Goal: Browse casually

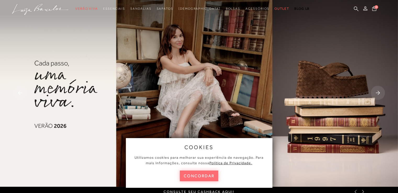
click at [187, 175] on button "concordar" at bounding box center [199, 176] width 39 height 11
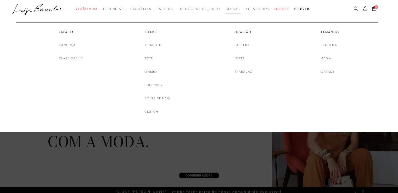
click at [226, 7] on span "Bolsas" at bounding box center [233, 9] width 15 height 4
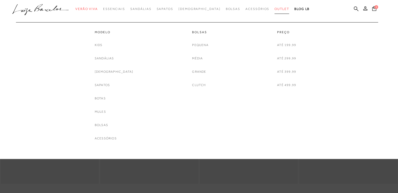
click at [275, 10] on span "Outlet" at bounding box center [282, 9] width 15 height 4
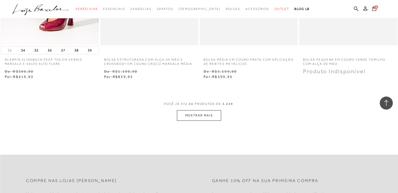
scroll to position [1100, 0]
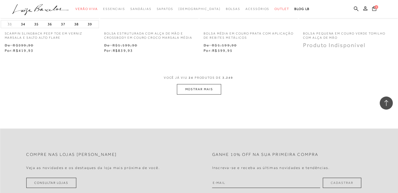
click at [205, 88] on button "MOSTRAR MAIS" at bounding box center [199, 89] width 44 height 10
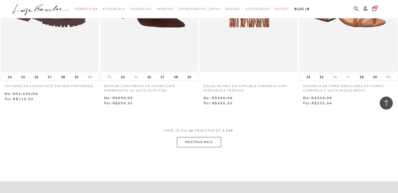
scroll to position [2226, 0]
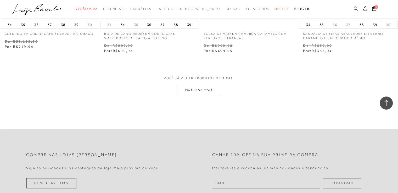
click at [193, 91] on button "MOSTRAR MAIS" at bounding box center [199, 90] width 44 height 10
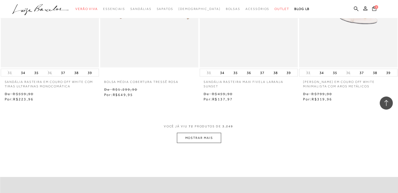
scroll to position [3325, 0]
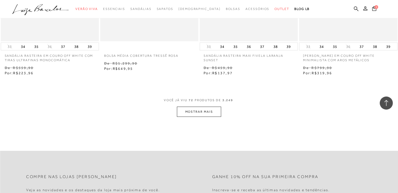
click at [187, 109] on button "MOSTRAR MAIS" at bounding box center [199, 112] width 44 height 10
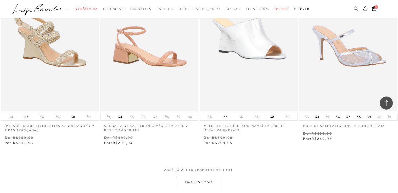
scroll to position [4451, 0]
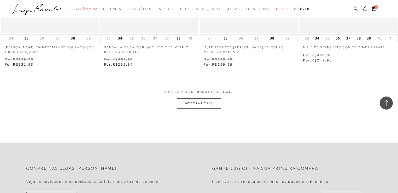
click at [200, 102] on button "MOSTRAR MAIS" at bounding box center [199, 103] width 44 height 10
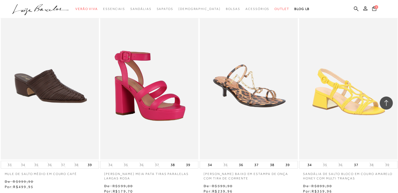
scroll to position [5525, 0]
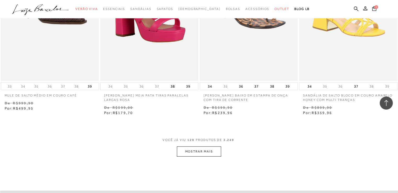
click at [183, 150] on button "MOSTRAR MAIS" at bounding box center [199, 152] width 44 height 10
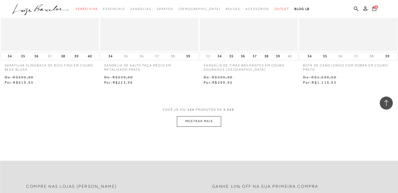
scroll to position [6756, 0]
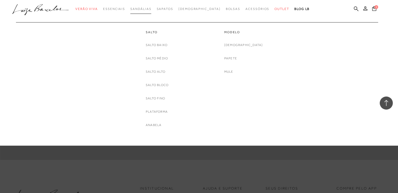
click at [151, 8] on span "Sandálias" at bounding box center [140, 9] width 21 height 4
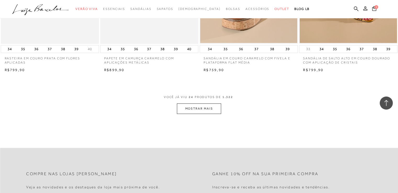
scroll to position [1074, 0]
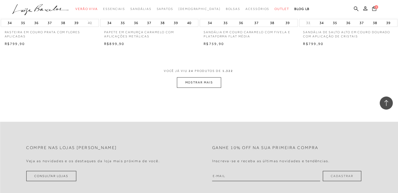
click at [191, 82] on button "MOSTRAR MAIS" at bounding box center [199, 83] width 44 height 10
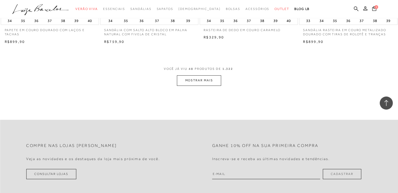
scroll to position [2200, 0]
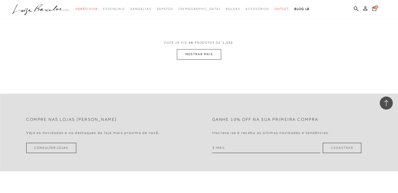
click at [203, 53] on button "MOSTRAR MAIS" at bounding box center [199, 54] width 44 height 10
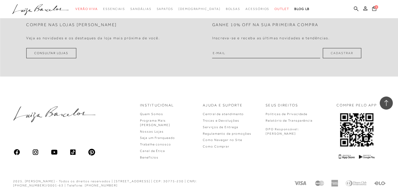
scroll to position [3235, 0]
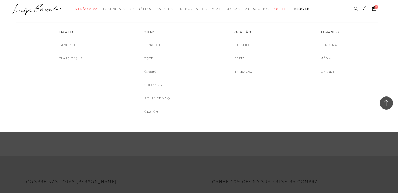
click at [226, 7] on span "Bolsas" at bounding box center [233, 9] width 15 height 4
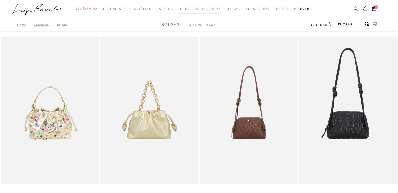
click at [198, 10] on span "[DEMOGRAPHIC_DATA]" at bounding box center [200, 9] width 42 height 4
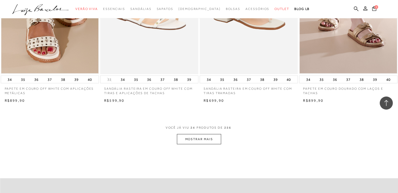
scroll to position [1047, 0]
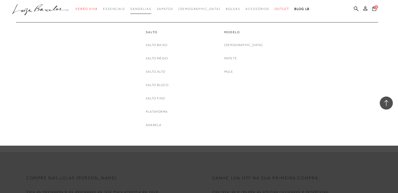
click at [151, 12] on link "Sandálias" at bounding box center [140, 9] width 21 height 10
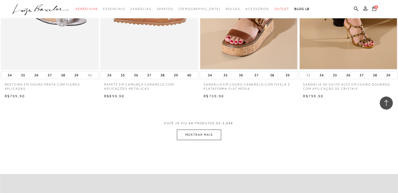
scroll to position [1047, 0]
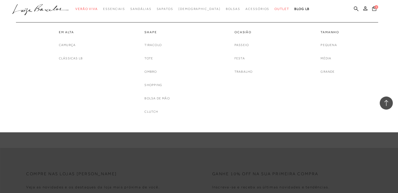
click at [223, 15] on ul "Em Alta [GEOGRAPHIC_DATA] Clássicas LB Shape Tiracolo Tote Ombro" at bounding box center [195, 67] width 366 height 106
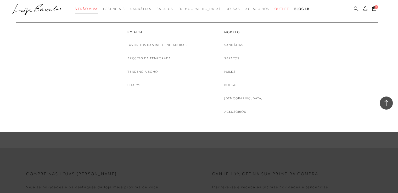
click at [98, 10] on span "Verão Viva" at bounding box center [86, 9] width 23 height 4
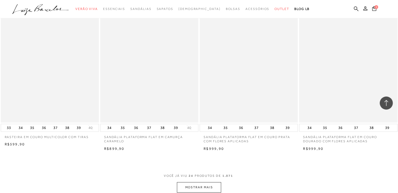
scroll to position [995, 0]
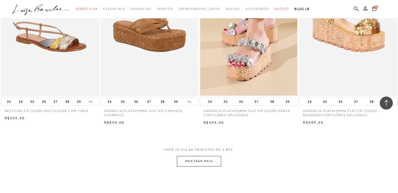
click at [189, 161] on button "MOSTRAR MAIS" at bounding box center [199, 161] width 44 height 10
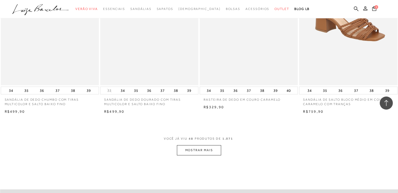
scroll to position [2147, 0]
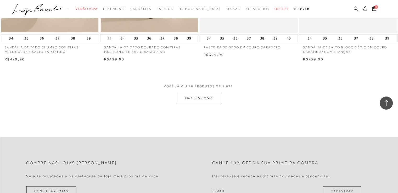
click at [194, 97] on button "MOSTRAR MAIS" at bounding box center [199, 98] width 44 height 10
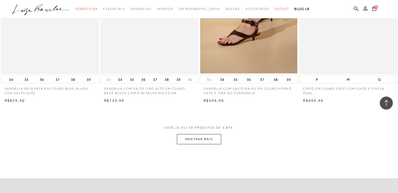
scroll to position [3221, 0]
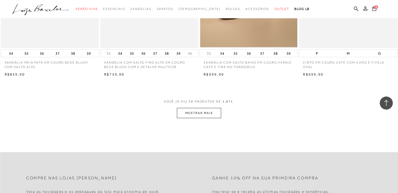
click at [181, 111] on button "MOSTRAR MAIS" at bounding box center [199, 113] width 44 height 10
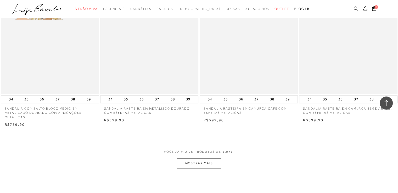
scroll to position [4320, 0]
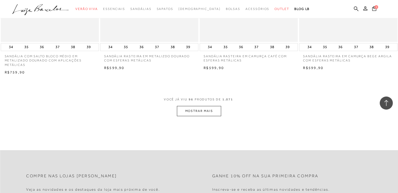
click at [183, 111] on button "MOSTRAR MAIS" at bounding box center [199, 111] width 44 height 10
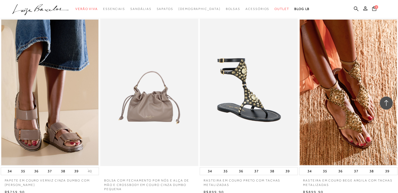
scroll to position [5394, 0]
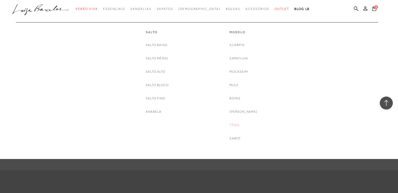
click at [240, 123] on link "Tênis" at bounding box center [235, 125] width 10 height 5
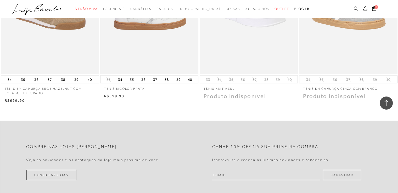
scroll to position [1074, 0]
